Goal: Use online tool/utility: Use online tool/utility

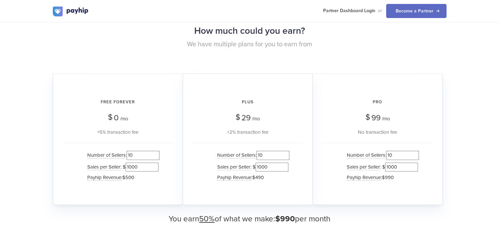
scroll to position [624, 0]
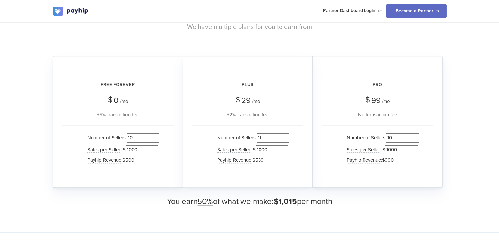
click at [287, 136] on input "11" at bounding box center [273, 138] width 33 height 9
click at [287, 136] on input "12" at bounding box center [273, 138] width 33 height 9
click at [287, 136] on input "13" at bounding box center [273, 138] width 33 height 9
click at [287, 136] on input "14" at bounding box center [273, 138] width 33 height 9
click at [286, 140] on input "13" at bounding box center [273, 138] width 33 height 9
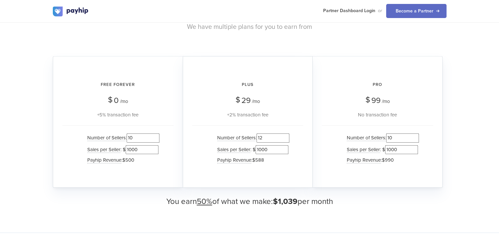
click at [286, 140] on input "12" at bounding box center [273, 138] width 33 height 9
click at [286, 140] on input "11" at bounding box center [273, 138] width 33 height 9
click at [286, 140] on input "10" at bounding box center [273, 138] width 33 height 9
click at [286, 140] on input "9" at bounding box center [273, 138] width 33 height 9
click at [286, 140] on input "8" at bounding box center [273, 138] width 33 height 9
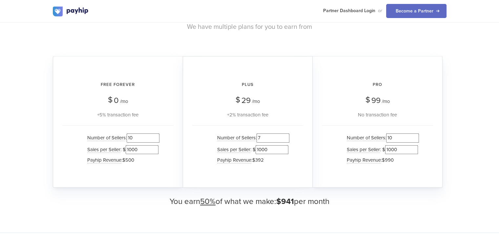
click at [286, 140] on input "7" at bounding box center [273, 138] width 33 height 9
click at [286, 140] on input "6" at bounding box center [273, 138] width 33 height 9
click at [286, 140] on input "5" at bounding box center [273, 138] width 33 height 9
click at [286, 140] on input "4" at bounding box center [273, 138] width 33 height 9
click at [286, 140] on input "3" at bounding box center [273, 138] width 33 height 9
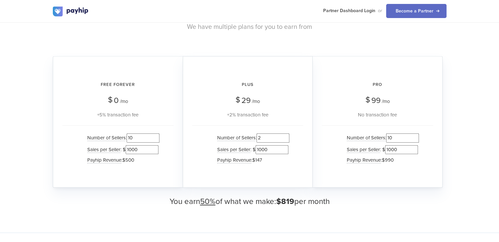
click at [286, 140] on input "2" at bounding box center [273, 138] width 33 height 9
click at [286, 140] on input "1" at bounding box center [273, 138] width 33 height 9
type input "0"
click at [286, 139] on input "0" at bounding box center [273, 138] width 33 height 9
click at [415, 141] on input "10" at bounding box center [402, 138] width 33 height 9
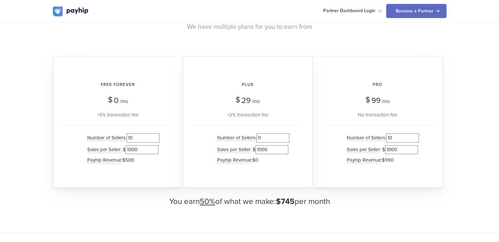
click at [415, 141] on input "10" at bounding box center [402, 138] width 33 height 9
click at [416, 139] on input "9" at bounding box center [402, 138] width 33 height 9
click at [416, 139] on input "8" at bounding box center [402, 138] width 33 height 9
click at [416, 139] on input "7" at bounding box center [402, 138] width 33 height 9
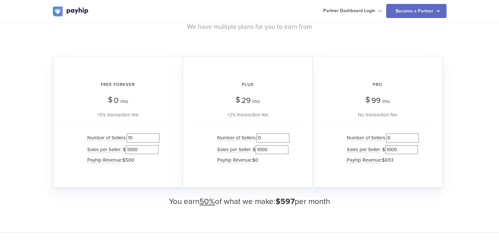
click at [416, 139] on input "6" at bounding box center [402, 138] width 33 height 9
click at [416, 139] on input "5" at bounding box center [402, 138] width 33 height 9
click at [416, 139] on input "4" at bounding box center [402, 138] width 33 height 9
click at [416, 139] on input "3" at bounding box center [402, 138] width 33 height 9
click at [416, 139] on input "2" at bounding box center [402, 138] width 33 height 9
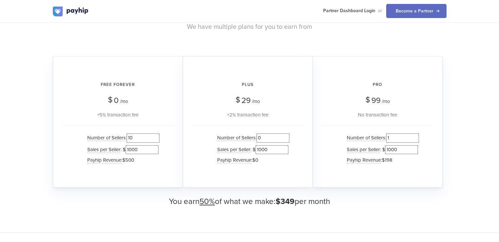
click at [416, 139] on input "1" at bounding box center [402, 138] width 33 height 9
type input "0"
click at [416, 139] on input "0" at bounding box center [402, 138] width 33 height 9
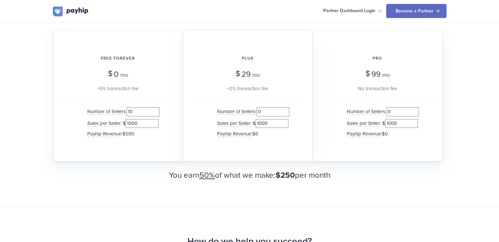
scroll to position [690, 0]
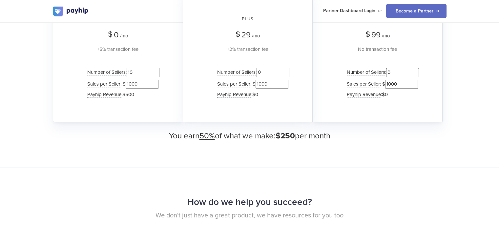
drag, startPoint x: 136, startPoint y: 73, endPoint x: 95, endPoint y: 63, distance: 42.4
click at [95, 63] on div "Number of Sellers : 10 Sales per Seller : $ 1000 Payhip Revenue : $500" at bounding box center [117, 84] width 111 height 49
type input "20"
drag, startPoint x: 143, startPoint y: 81, endPoint x: 92, endPoint y: 80, distance: 51.9
click at [92, 80] on li "Sales per Seller The average sales amount per seller on this plan. : $ 1000" at bounding box center [122, 83] width 76 height 11
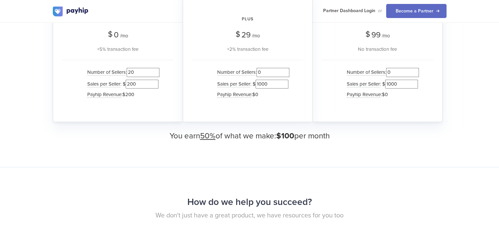
type input "200"
click at [81, 108] on div "Free Forever $ 0 /mo +5% transaction fee Number of Sellers : 20 Sales per Selle…" at bounding box center [118, 56] width 130 height 132
